Goal: Task Accomplishment & Management: Complete application form

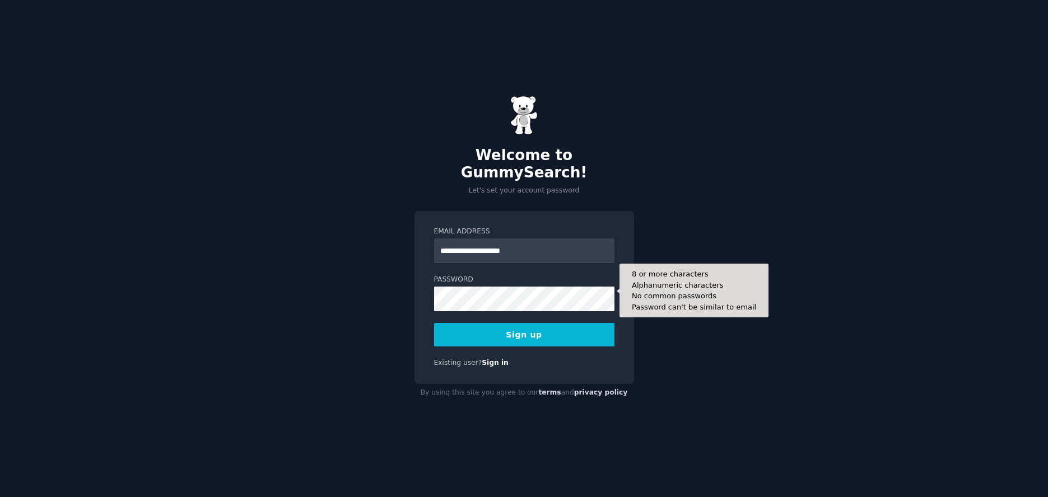
type input "**********"
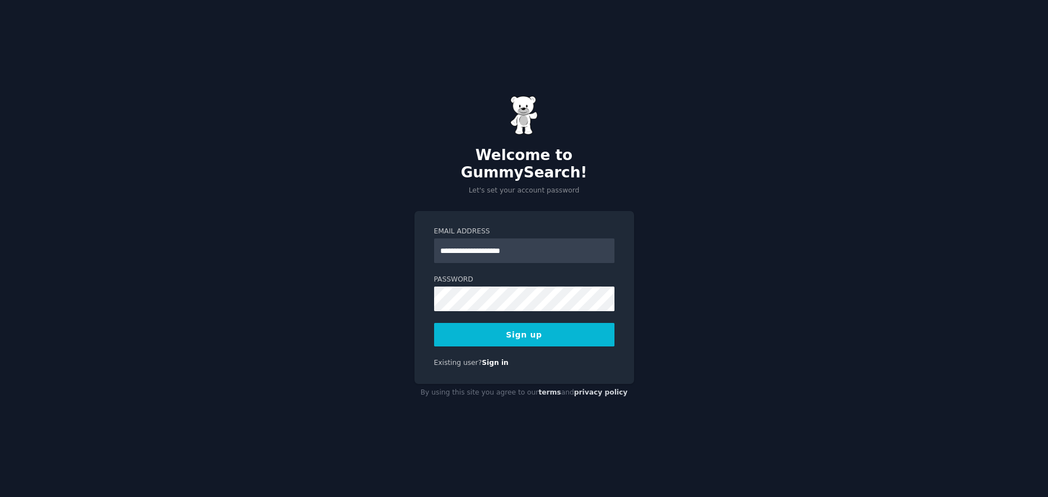
click at [535, 326] on button "Sign up" at bounding box center [524, 335] width 180 height 24
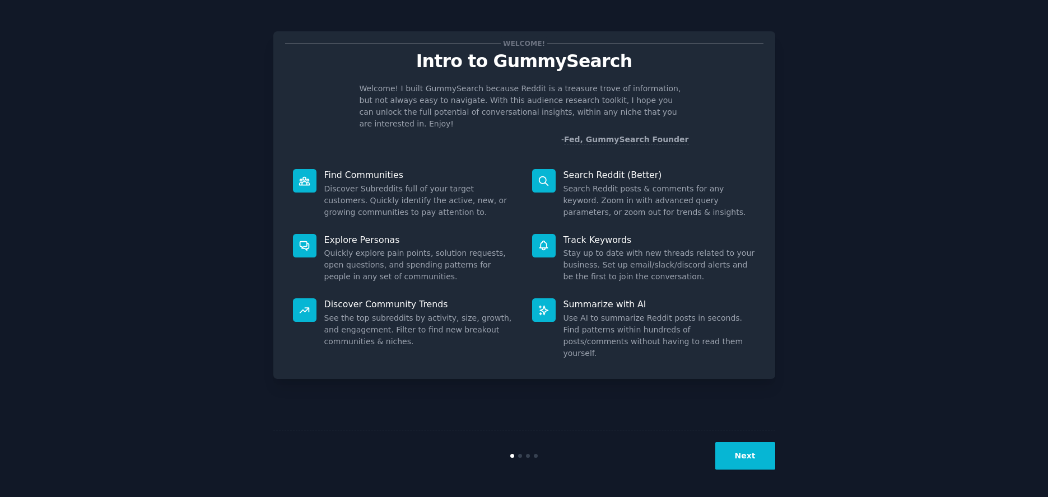
click at [733, 457] on button "Next" at bounding box center [745, 455] width 60 height 27
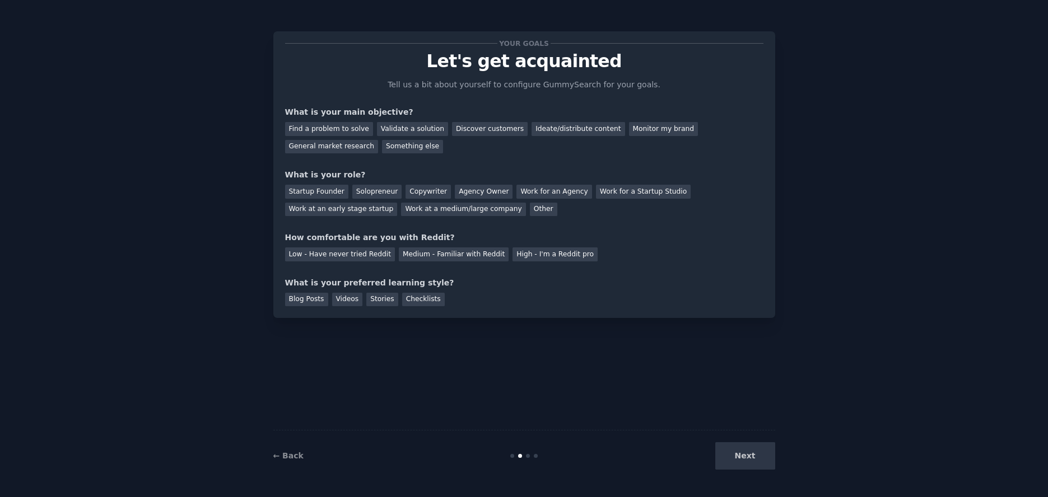
click at [736, 458] on div "Next" at bounding box center [691, 455] width 167 height 27
click at [748, 457] on div "Next" at bounding box center [691, 455] width 167 height 27
click at [625, 335] on div "Your goals Let's get acquainted Tell us a bit about yourself to configure Gummy…" at bounding box center [524, 249] width 502 height 466
click at [753, 456] on div "Next" at bounding box center [691, 455] width 167 height 27
click at [343, 129] on div "Find a problem to solve" at bounding box center [329, 129] width 88 height 14
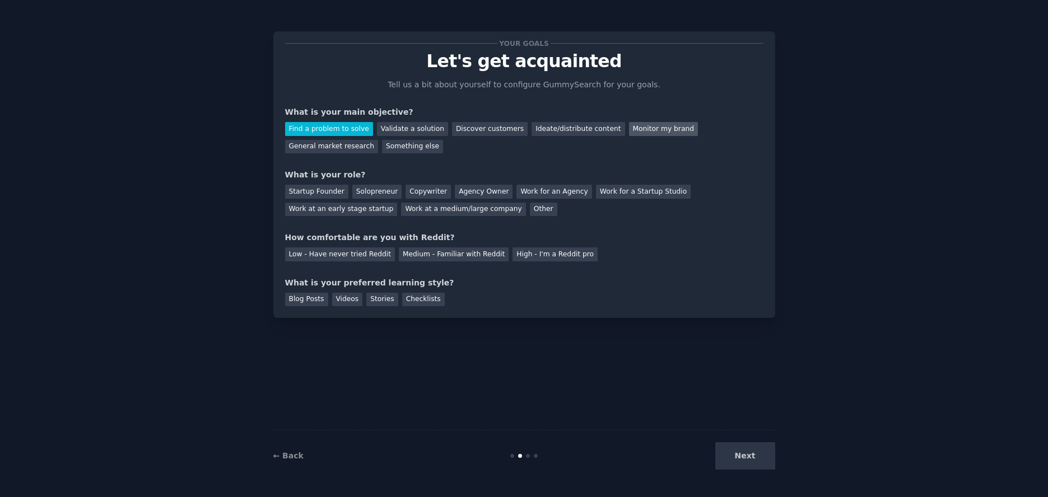
click at [629, 129] on div "Monitor my brand" at bounding box center [663, 129] width 69 height 14
click at [351, 128] on div "Find a problem to solve" at bounding box center [329, 129] width 88 height 14
